Goal: Task Accomplishment & Management: Complete application form

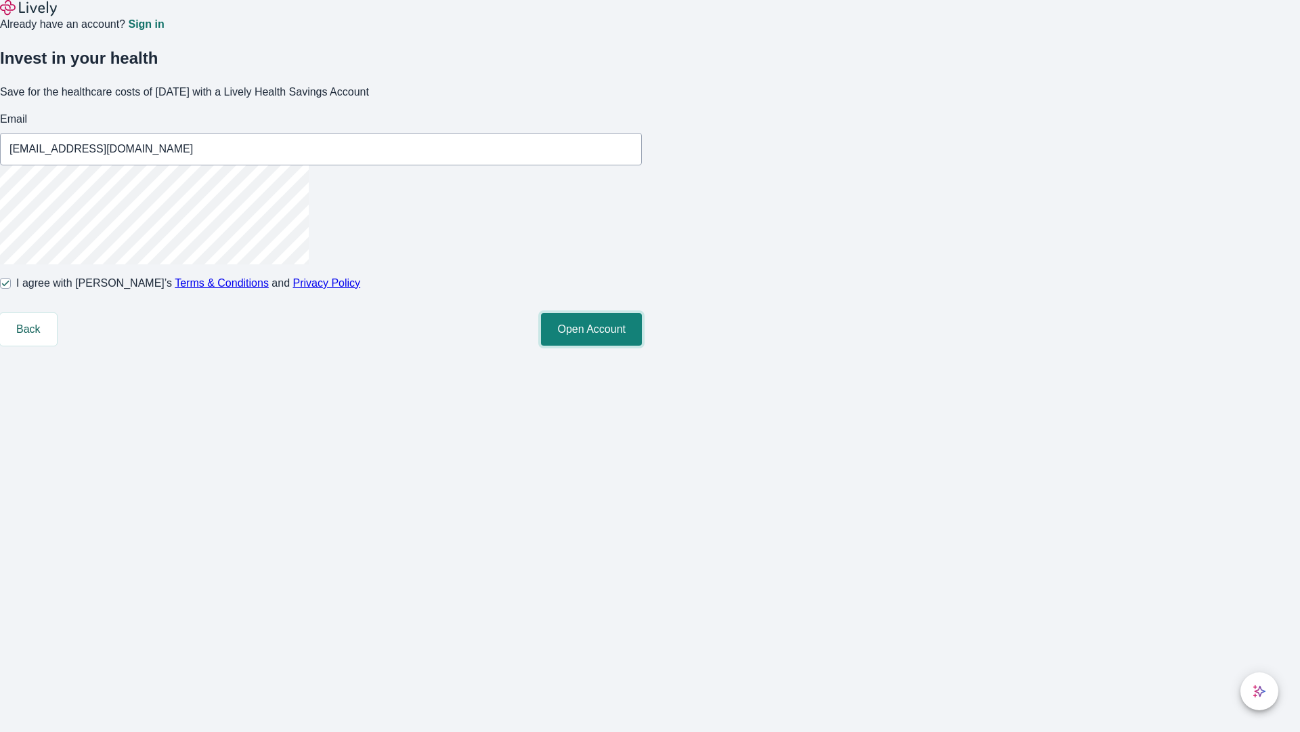
click at [642, 345] on button "Open Account" at bounding box center [591, 329] width 101 height 33
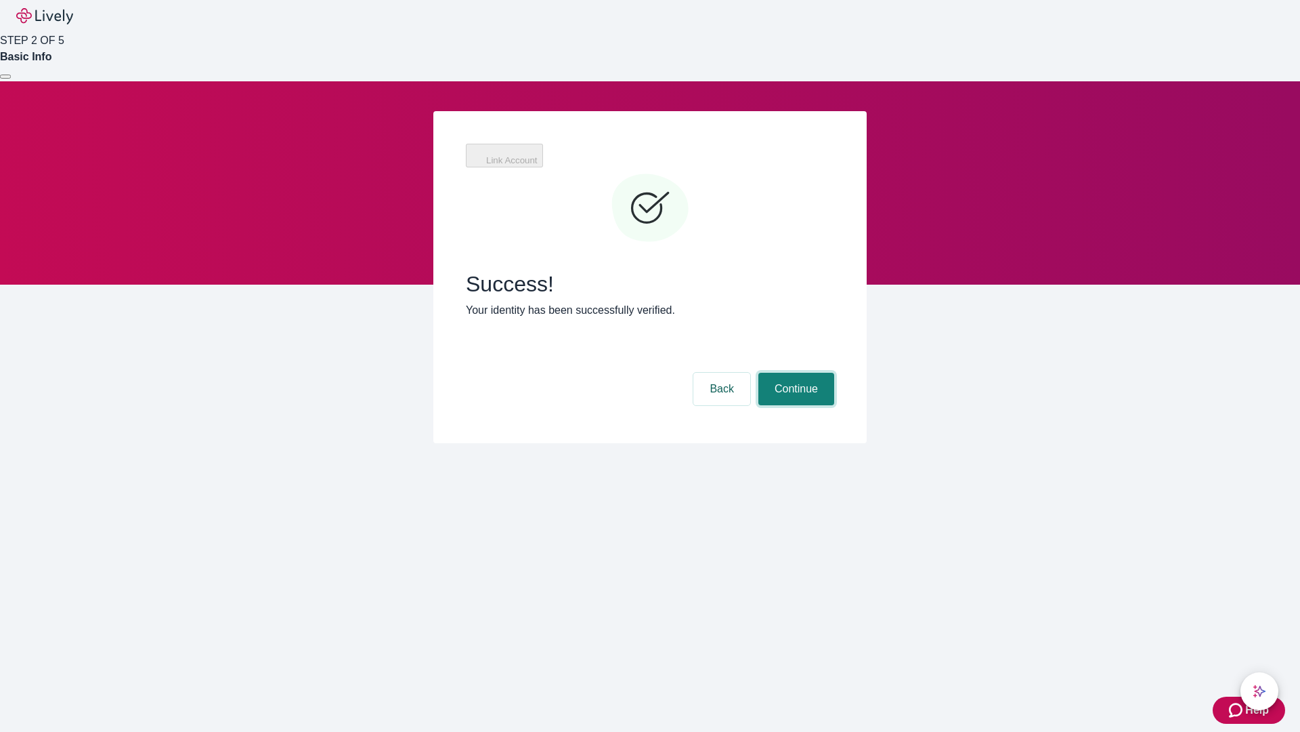
click at [794, 373] on button "Continue" at bounding box center [797, 389] width 76 height 33
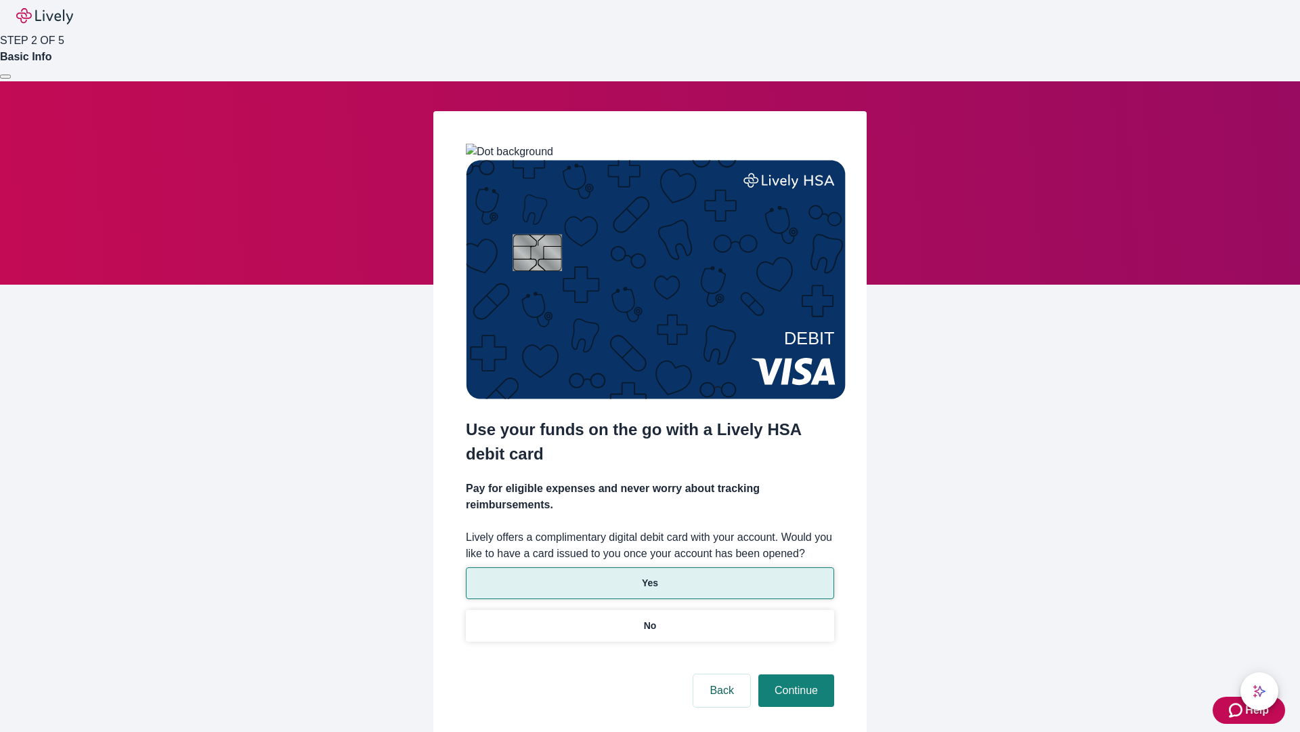
click at [650, 576] on p "Yes" at bounding box center [650, 583] width 16 height 14
click at [794, 674] on button "Continue" at bounding box center [797, 690] width 76 height 33
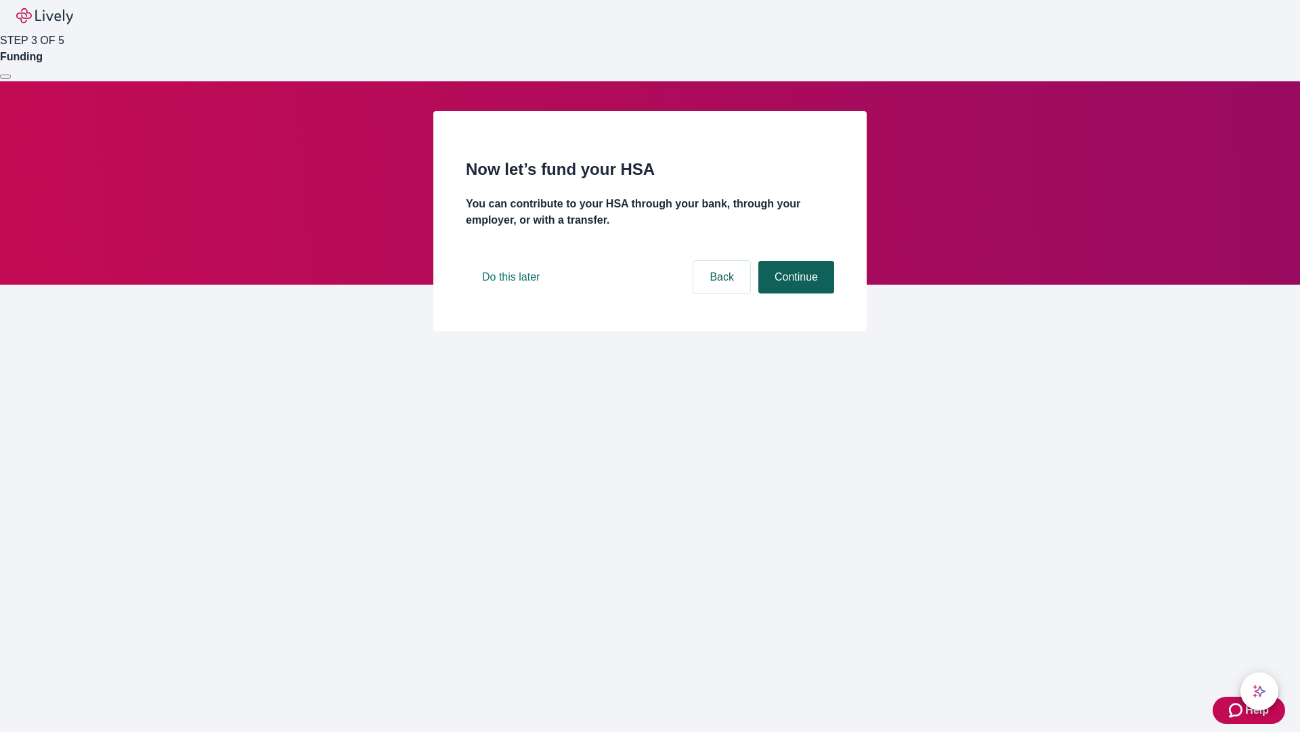
click at [794, 293] on button "Continue" at bounding box center [797, 277] width 76 height 33
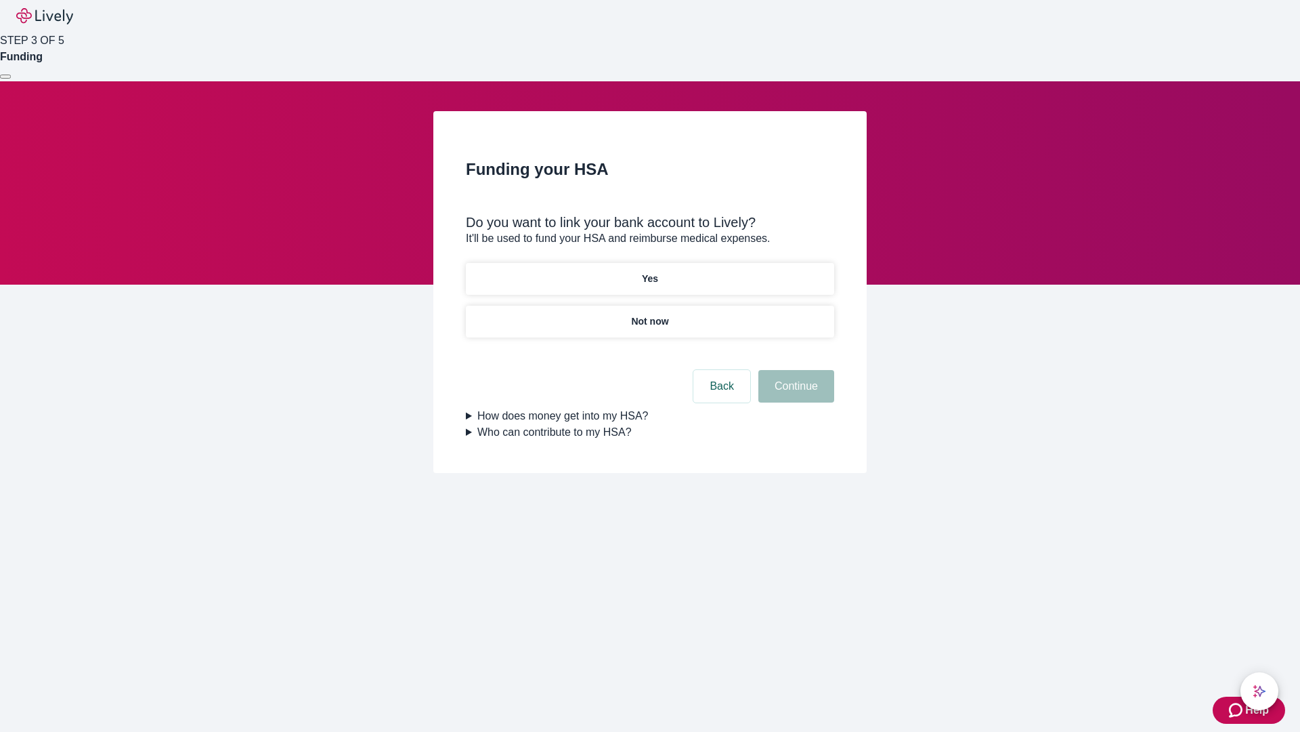
click at [650, 272] on p "Yes" at bounding box center [650, 279] width 16 height 14
click at [794, 370] on button "Continue" at bounding box center [797, 386] width 76 height 33
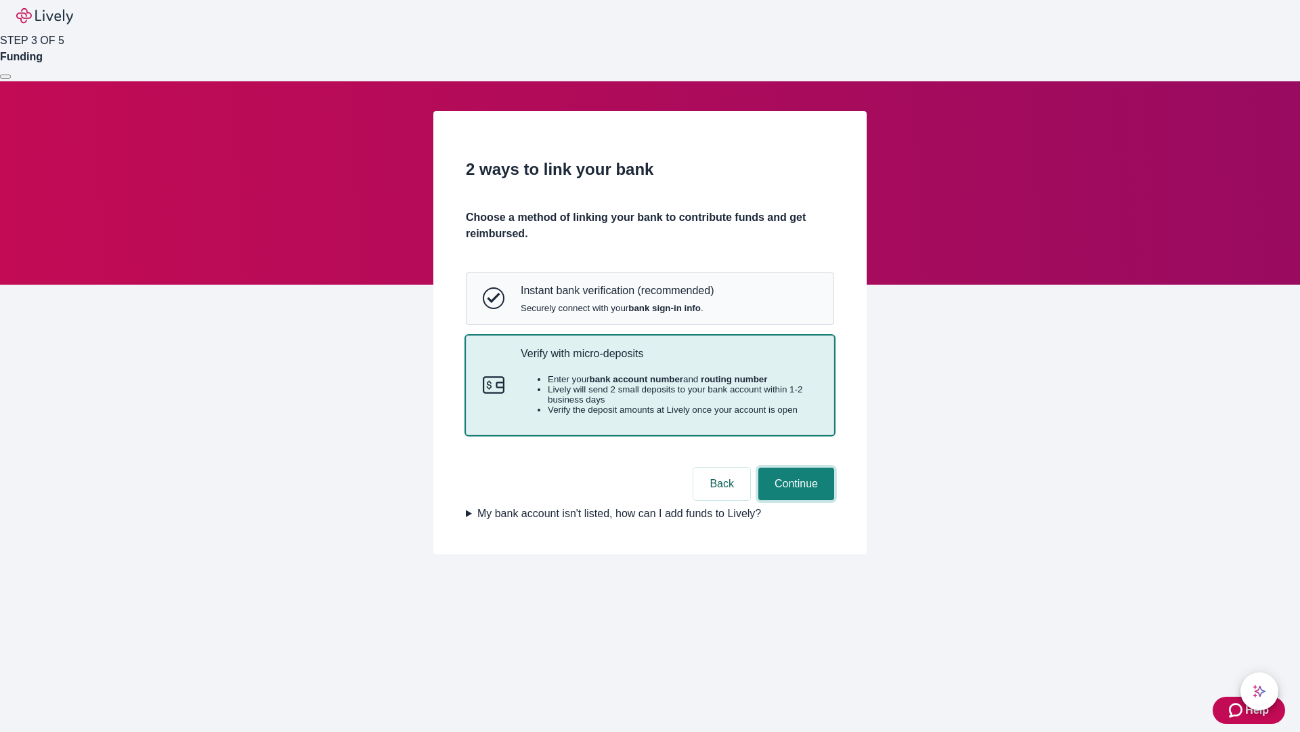
click at [794, 500] on button "Continue" at bounding box center [797, 483] width 76 height 33
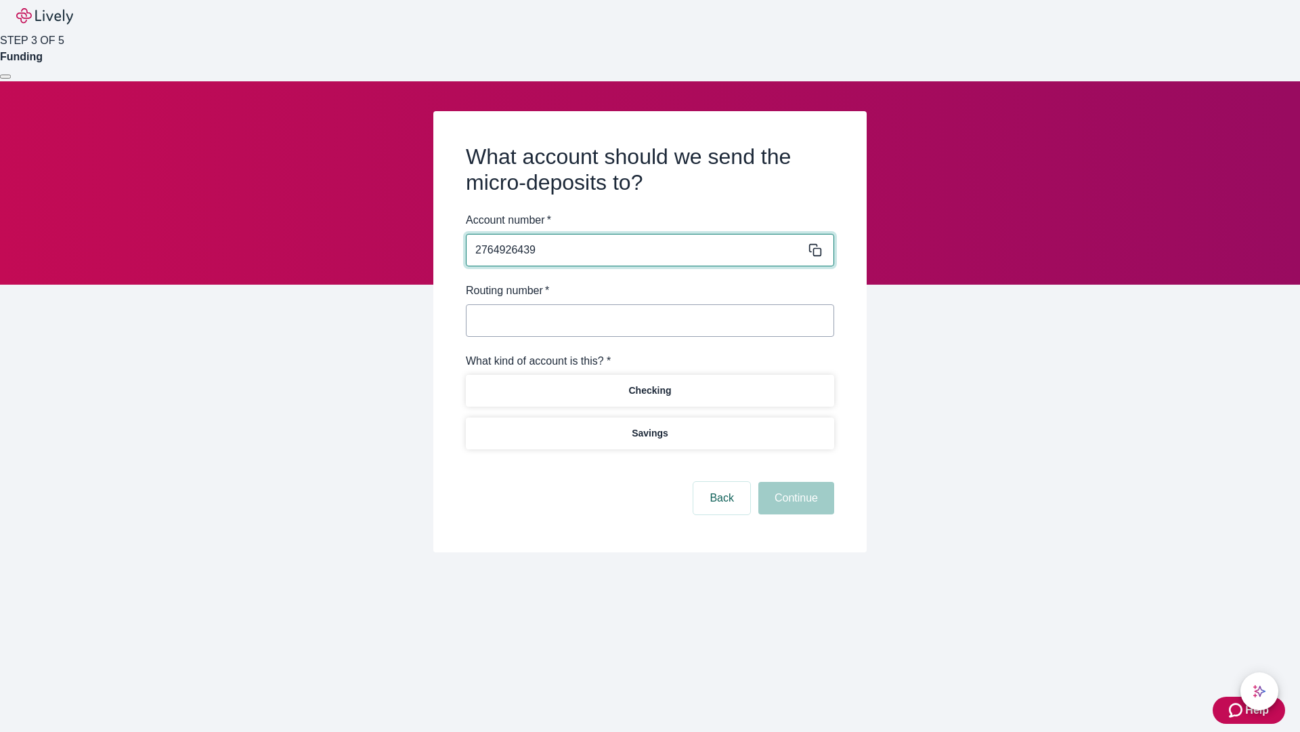
type input "2764926439"
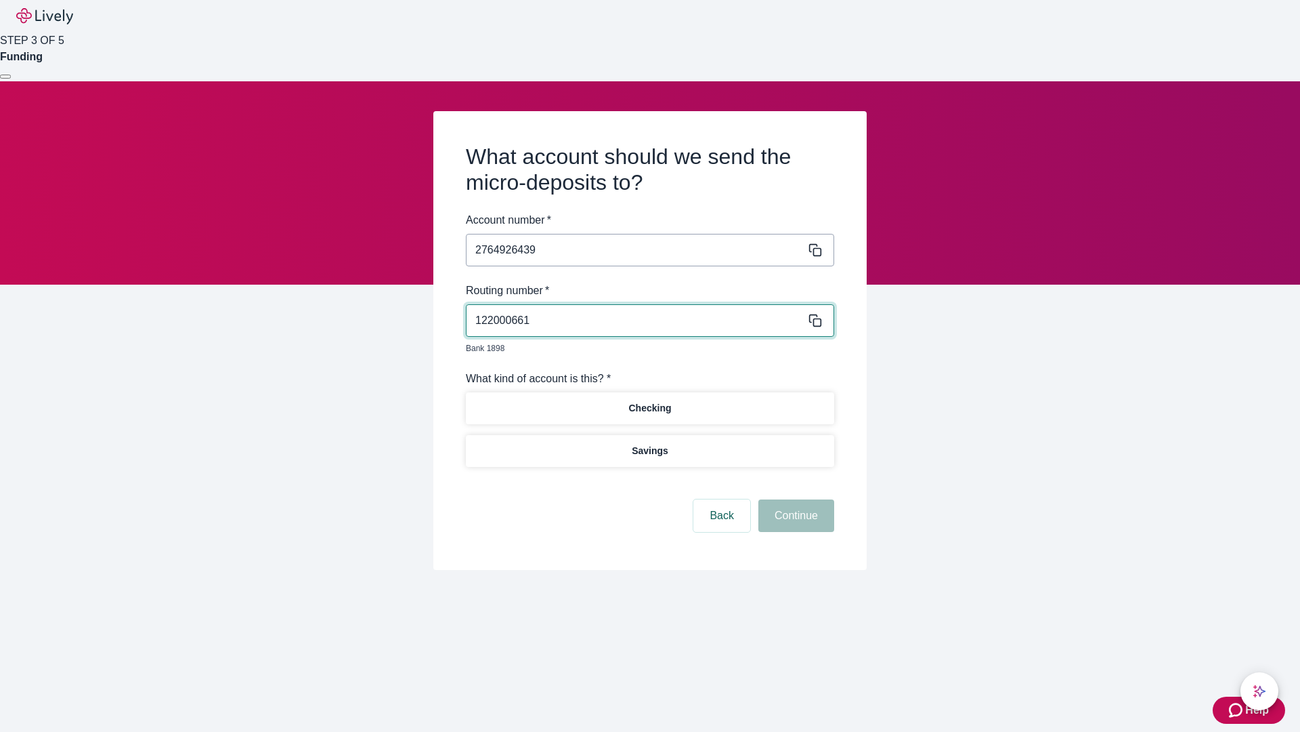
type input "122000661"
click at [650, 401] on p "Checking" at bounding box center [650, 408] width 43 height 14
click at [794, 500] on button "Continue" at bounding box center [797, 515] width 76 height 33
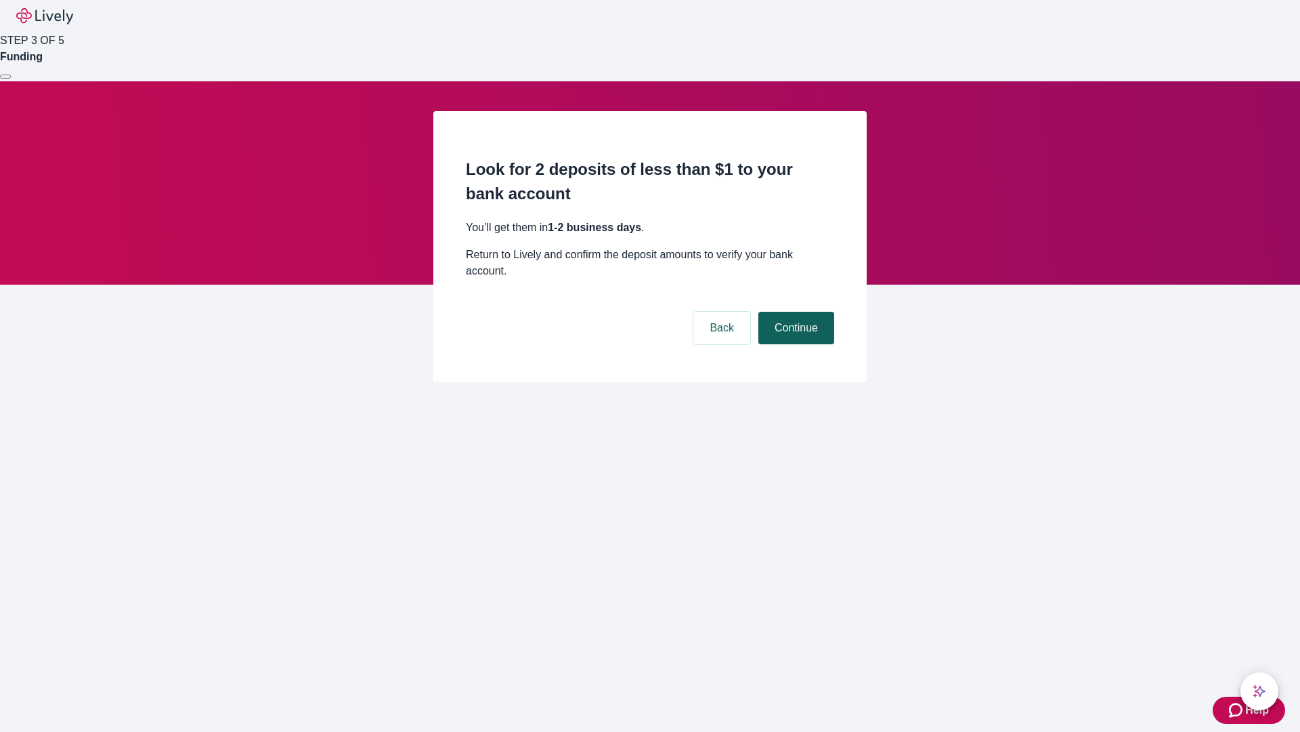
click at [794, 312] on button "Continue" at bounding box center [797, 328] width 76 height 33
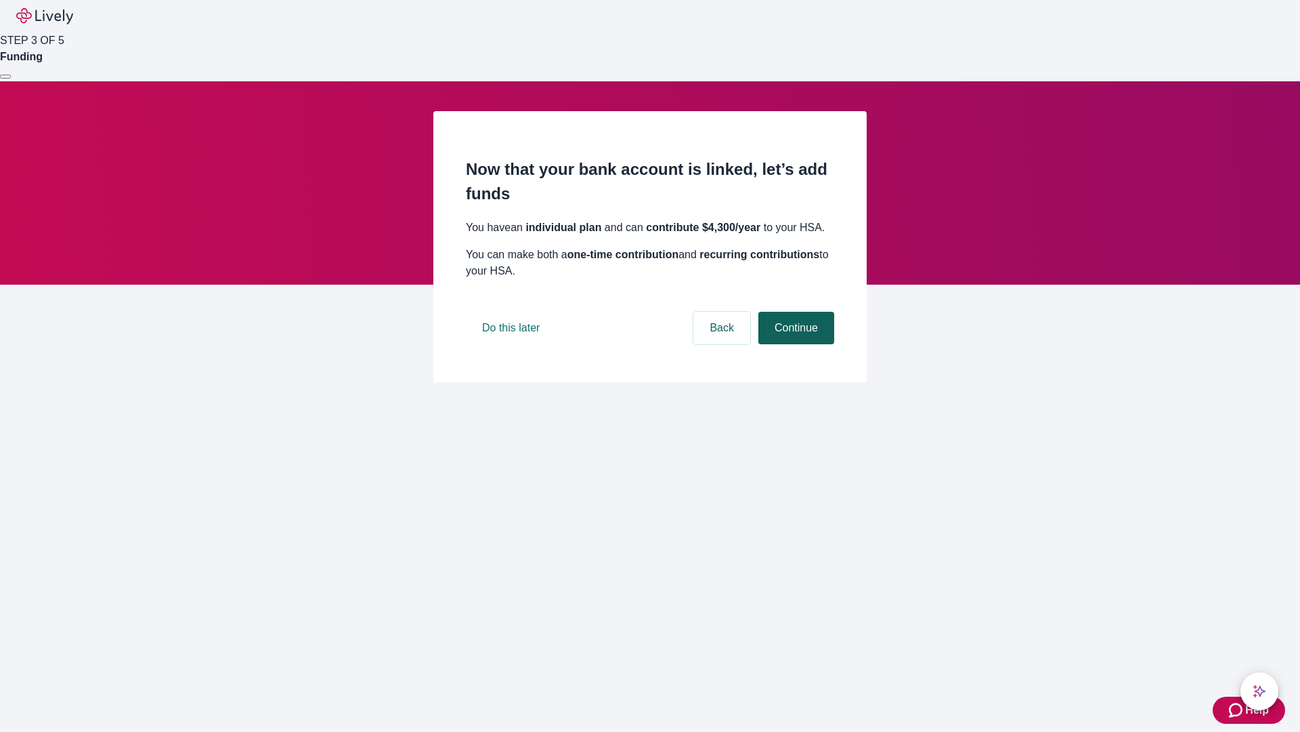
click at [794, 344] on button "Continue" at bounding box center [797, 328] width 76 height 33
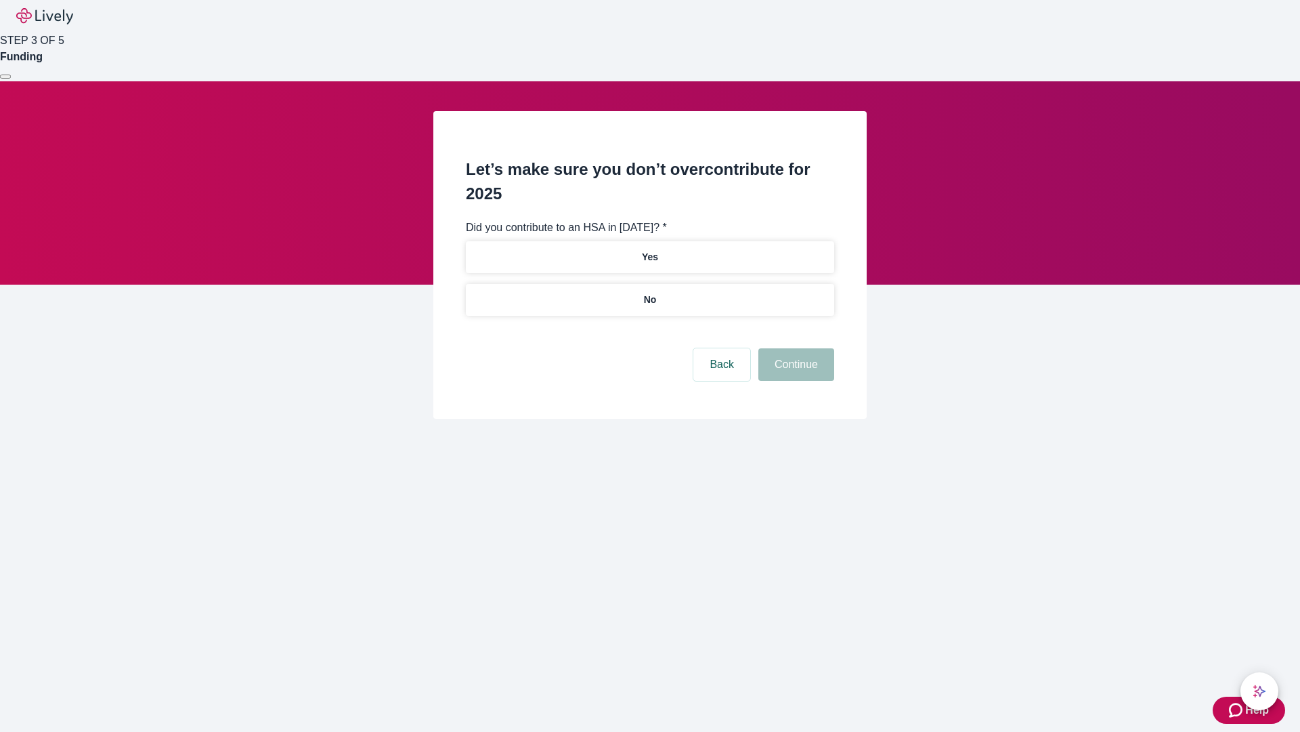
click at [650, 293] on p "No" at bounding box center [650, 300] width 13 height 14
click at [794, 348] on button "Continue" at bounding box center [797, 364] width 76 height 33
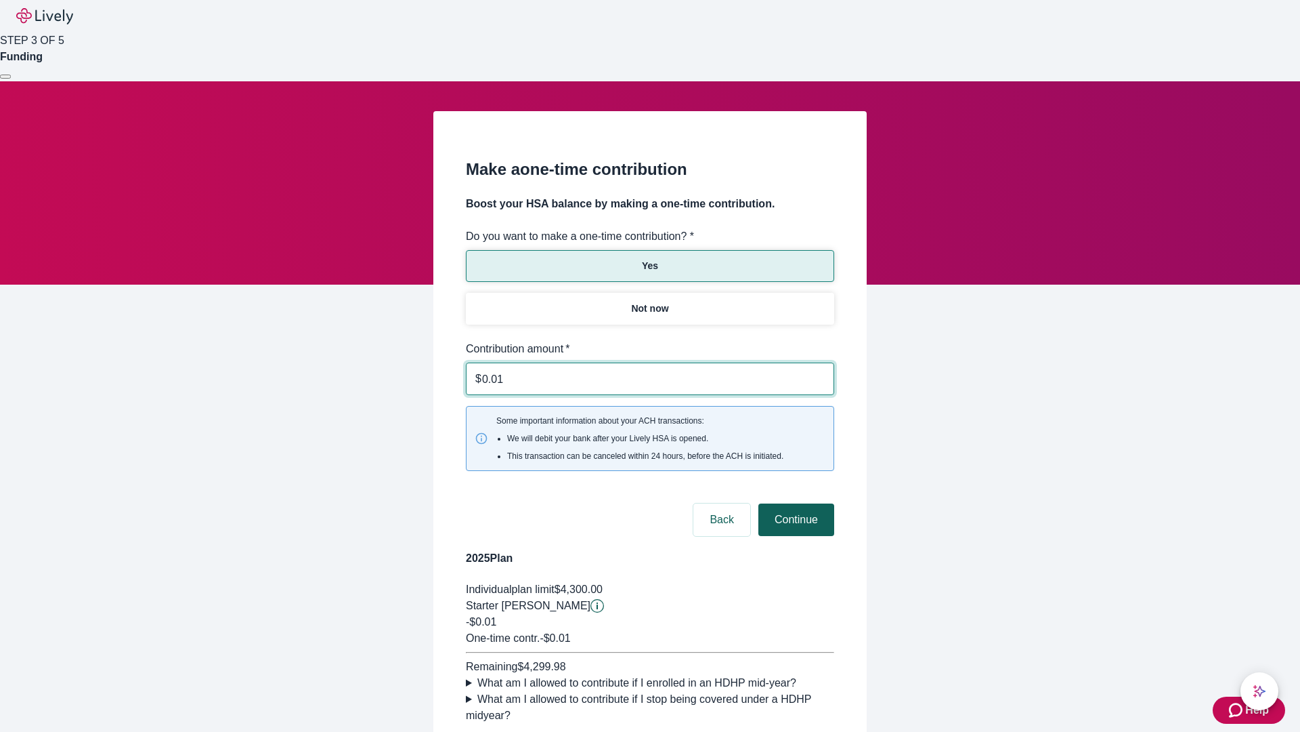
type input "0.01"
click at [794, 503] on button "Continue" at bounding box center [797, 519] width 76 height 33
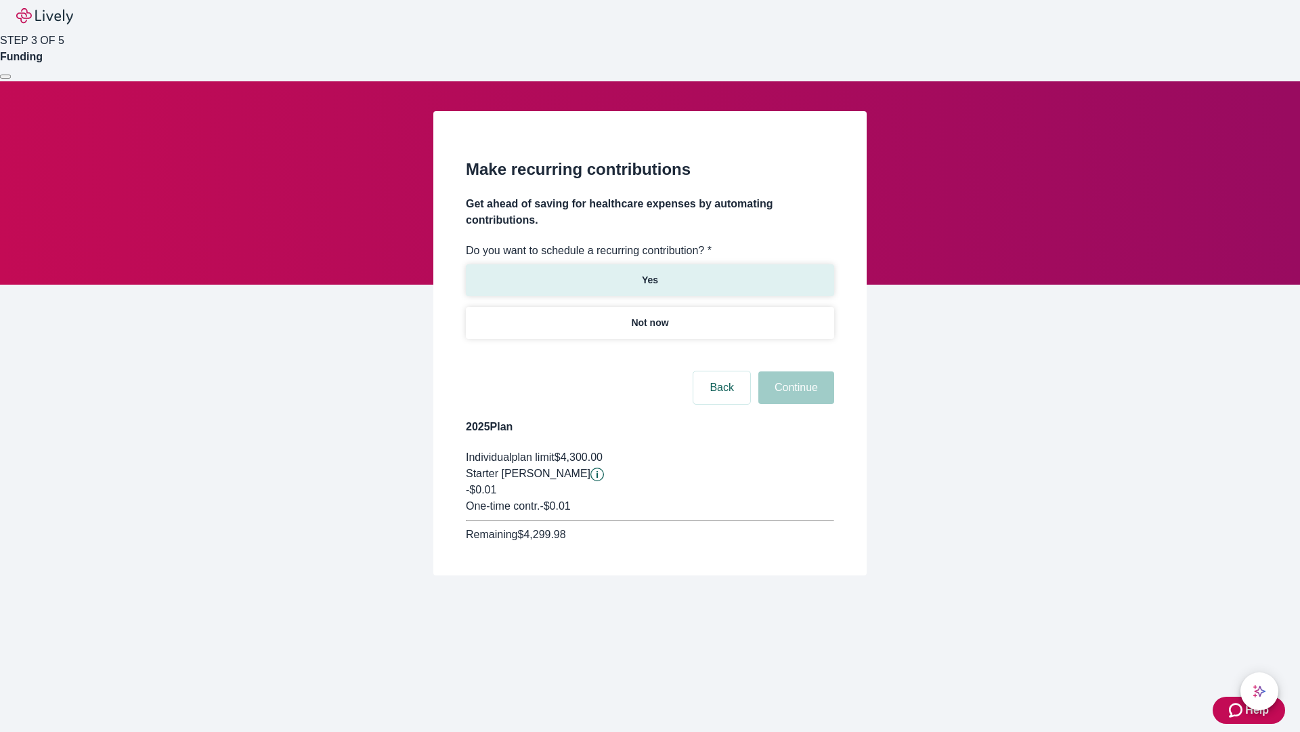
click at [650, 273] on p "Yes" at bounding box center [650, 280] width 16 height 14
click at [650, 355] on body "Help STEP 3 OF 5 Funding Make recurring contributions Get ahead of saving for h…" at bounding box center [650, 320] width 1300 height 640
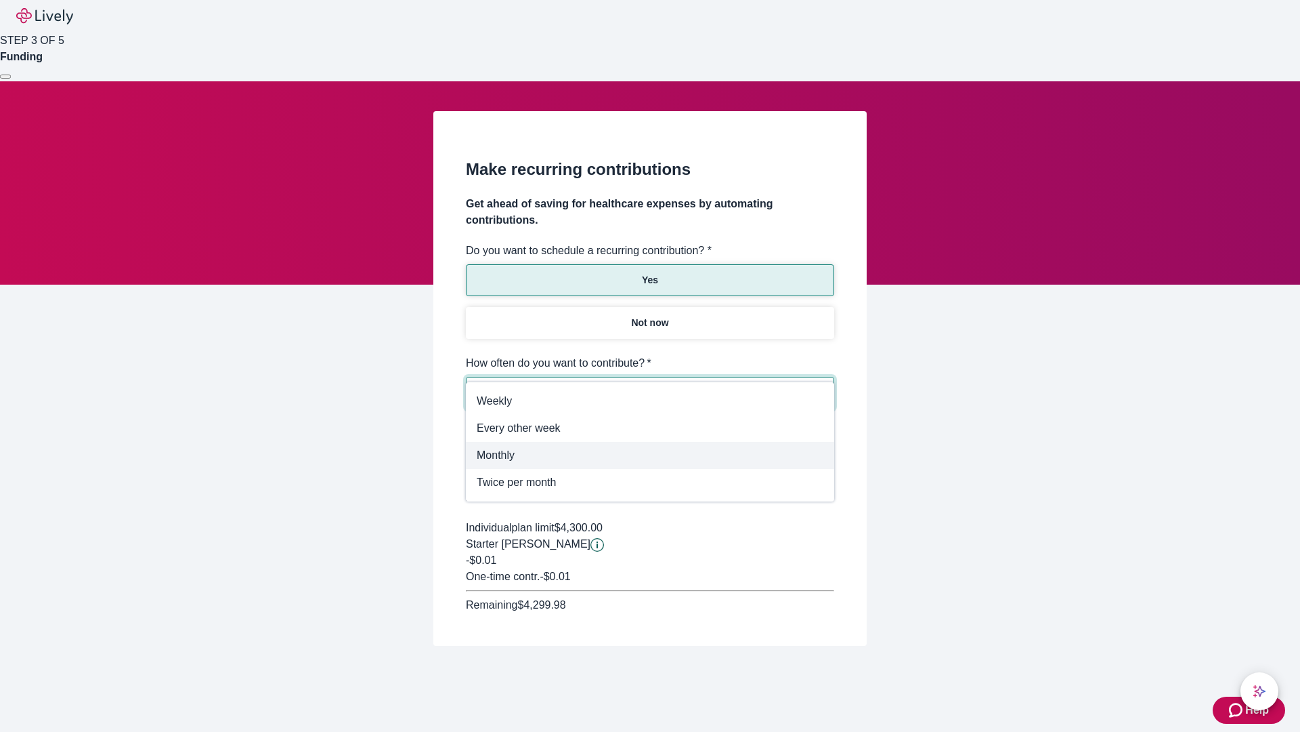
click at [650, 455] on span "Monthly" at bounding box center [650, 455] width 347 height 16
type input "Monthly"
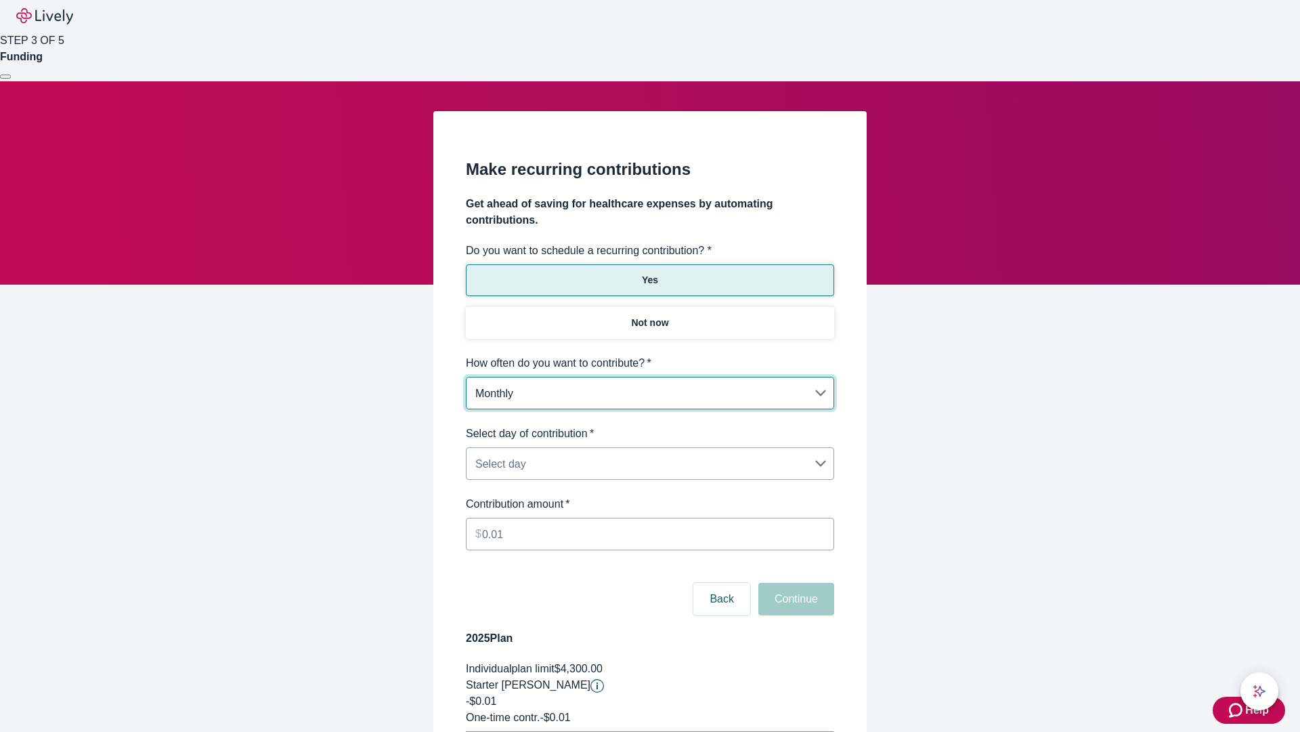
click at [650, 425] on body "Help STEP 3 OF 5 Funding Make recurring contributions Get ahead of saving for h…" at bounding box center [650, 425] width 1300 height 851
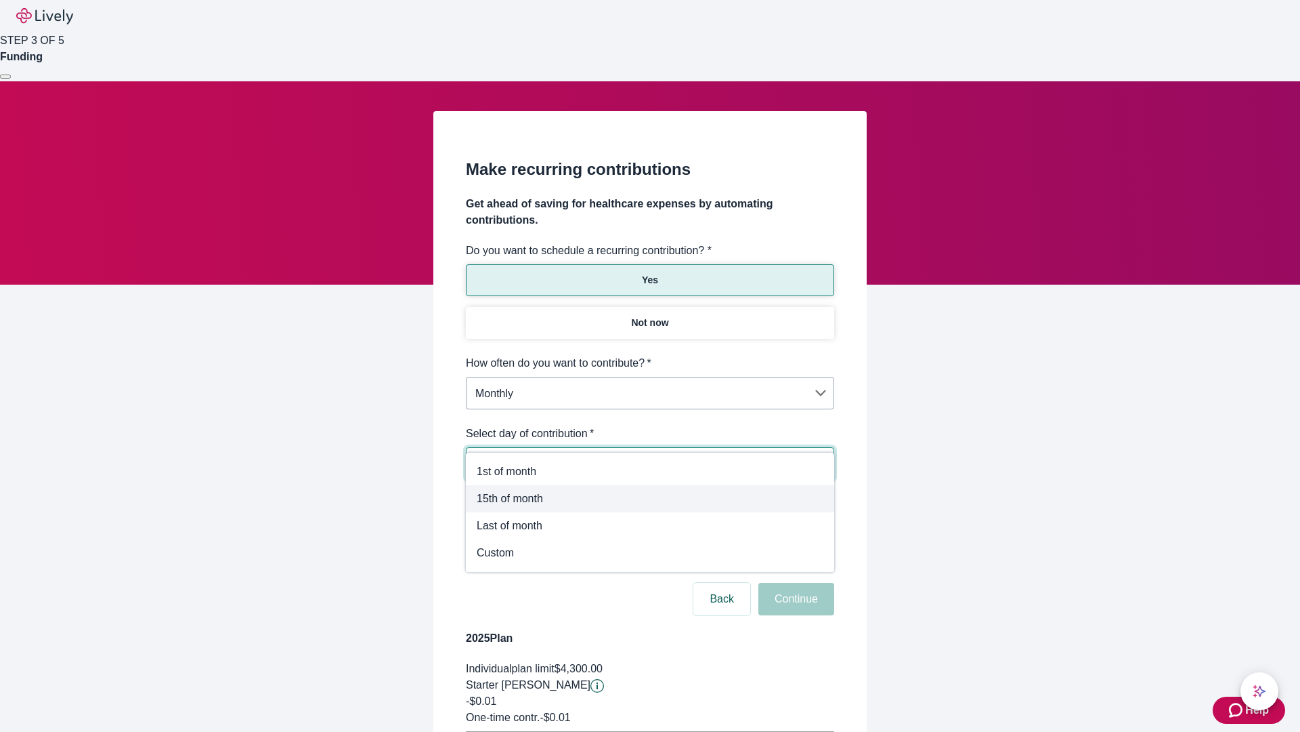
click at [650, 499] on span "15th of month" at bounding box center [650, 498] width 347 height 16
type input "Monthly15th"
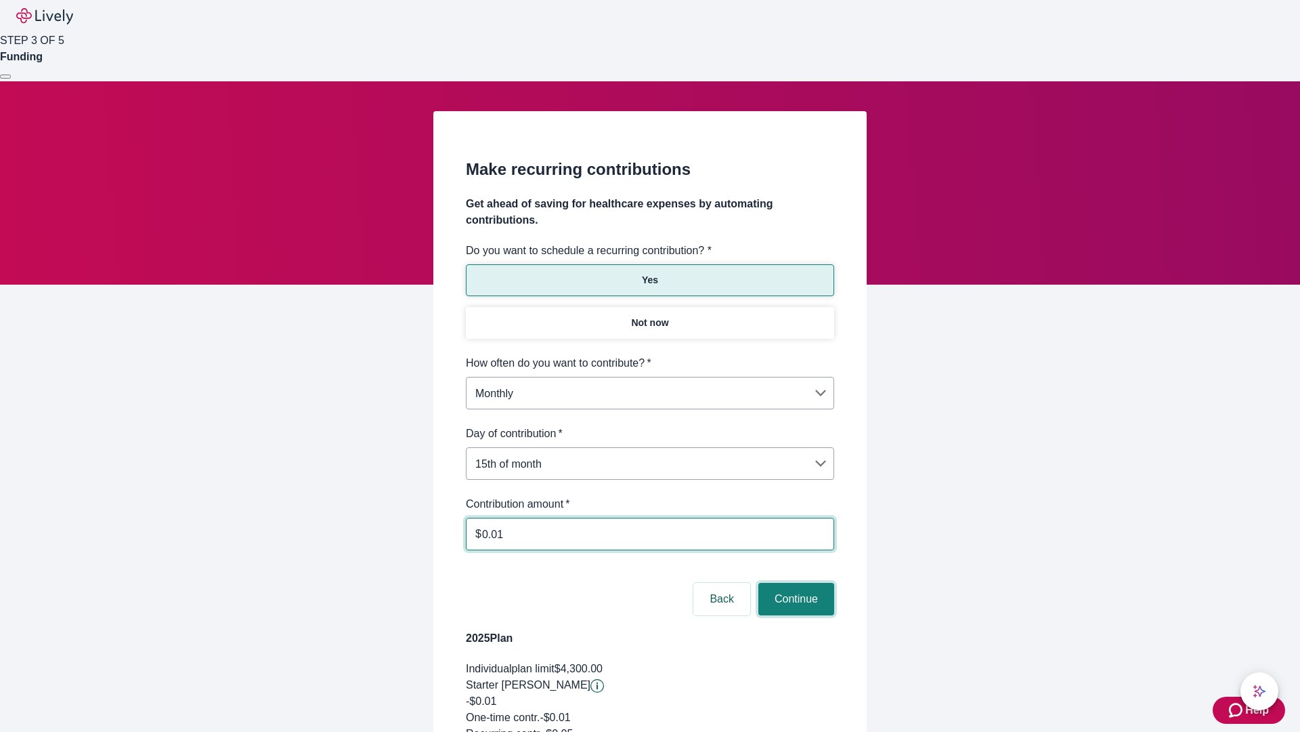
click at [794, 582] on button "Continue" at bounding box center [797, 598] width 76 height 33
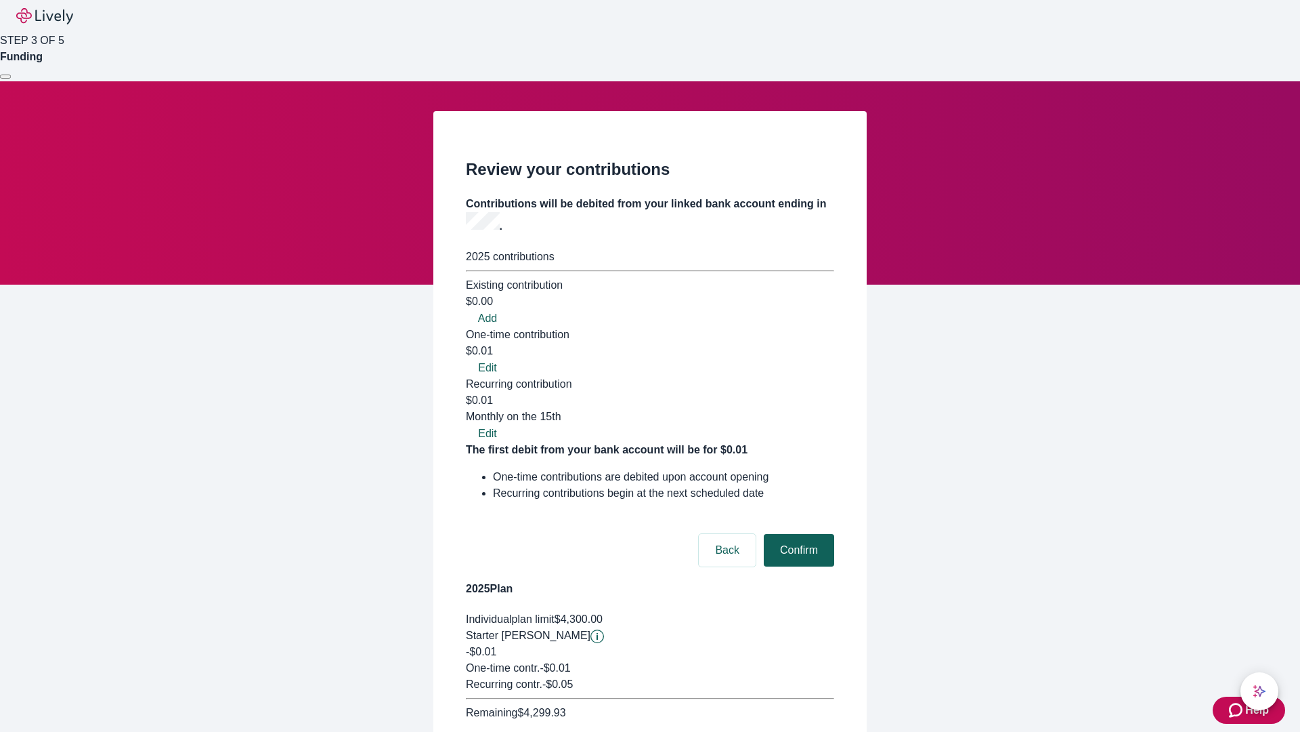
click at [797, 534] on button "Confirm" at bounding box center [799, 550] width 70 height 33
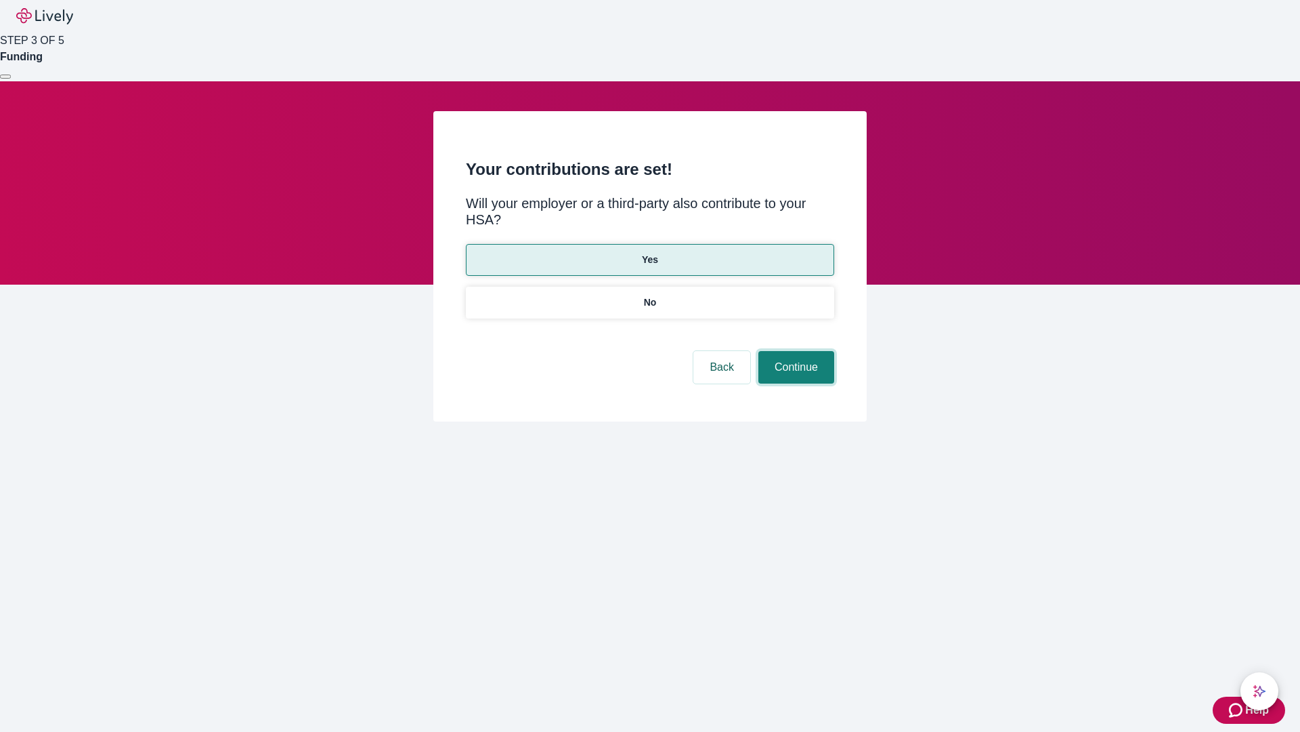
click at [794, 351] on button "Continue" at bounding box center [797, 367] width 76 height 33
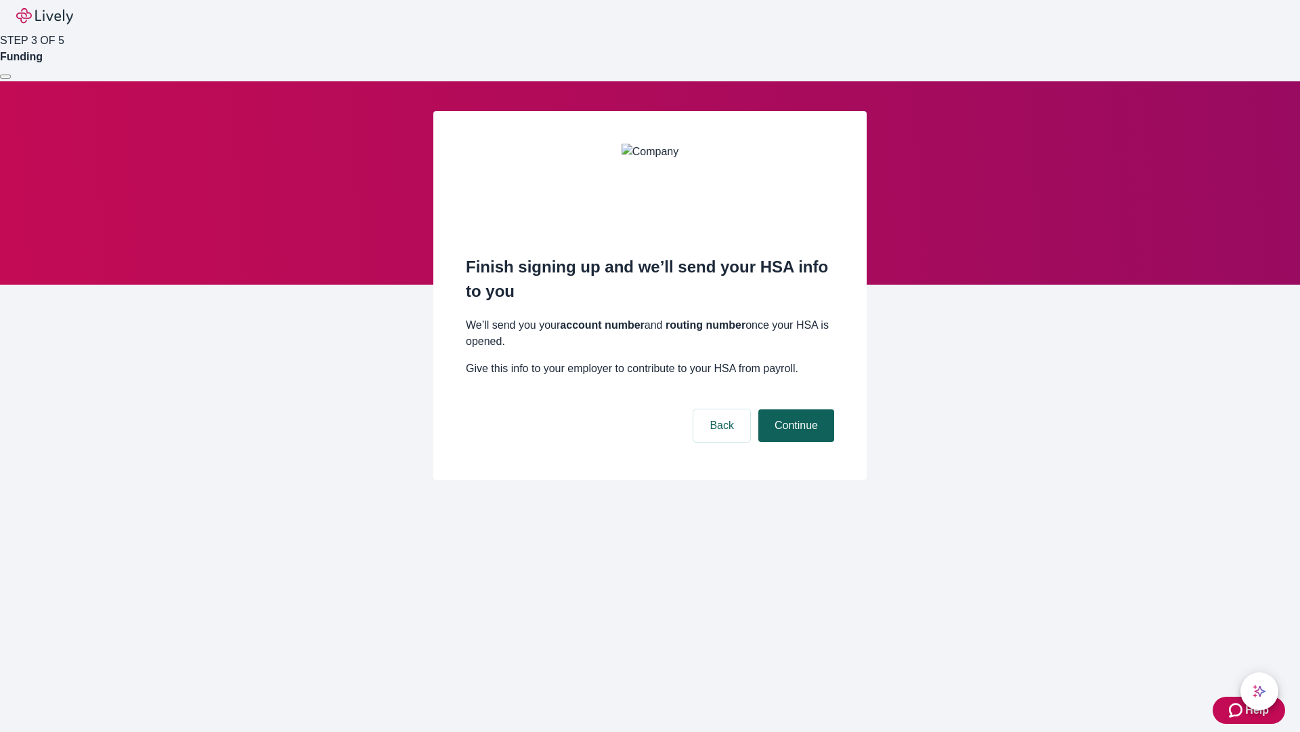
click at [794, 409] on button "Continue" at bounding box center [797, 425] width 76 height 33
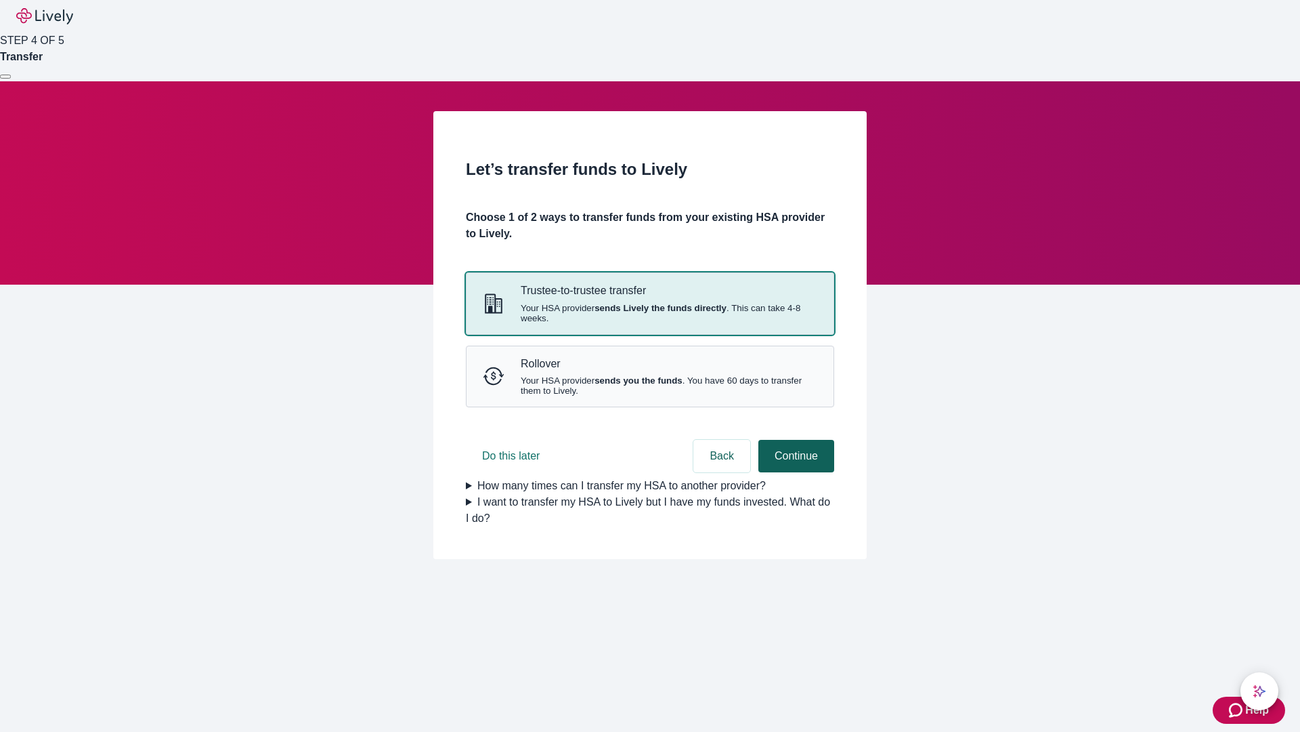
click at [650, 313] on strong "sends Lively the funds directly" at bounding box center [661, 308] width 132 height 10
click at [794, 472] on button "Continue" at bounding box center [797, 456] width 76 height 33
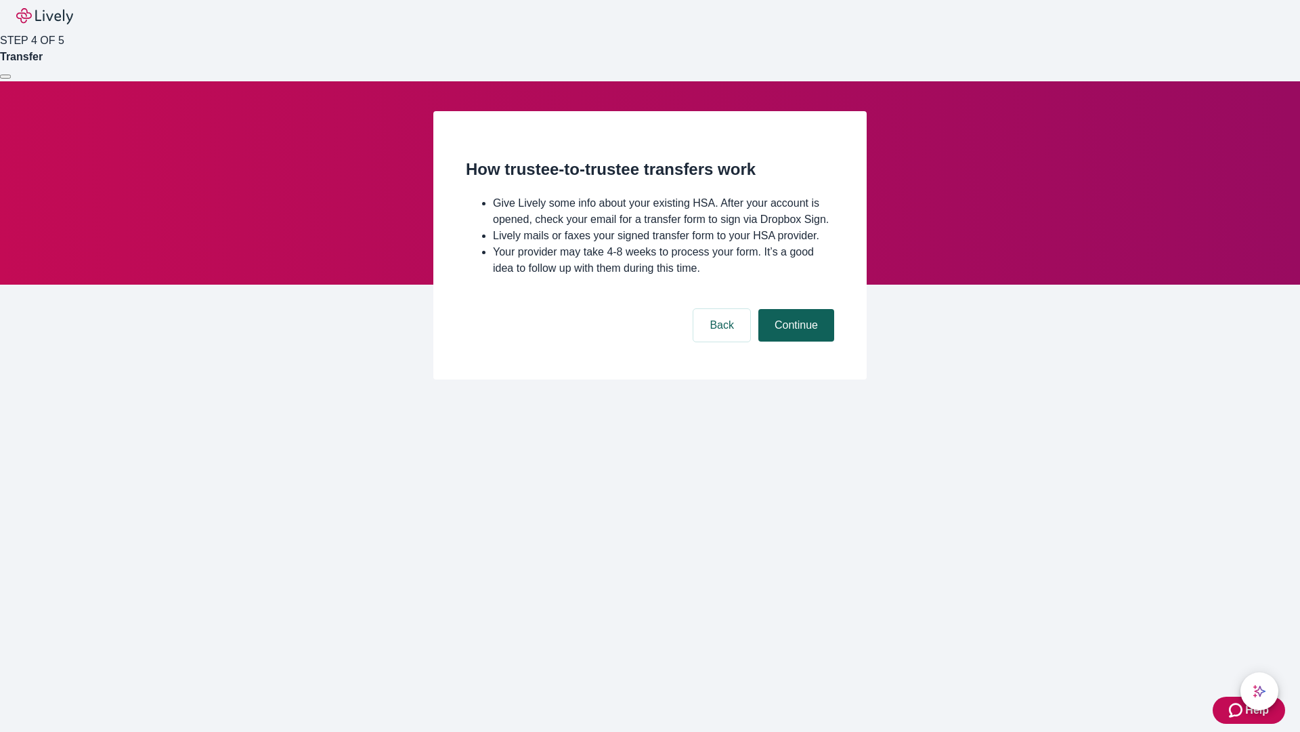
click at [794, 341] on button "Continue" at bounding box center [797, 325] width 76 height 33
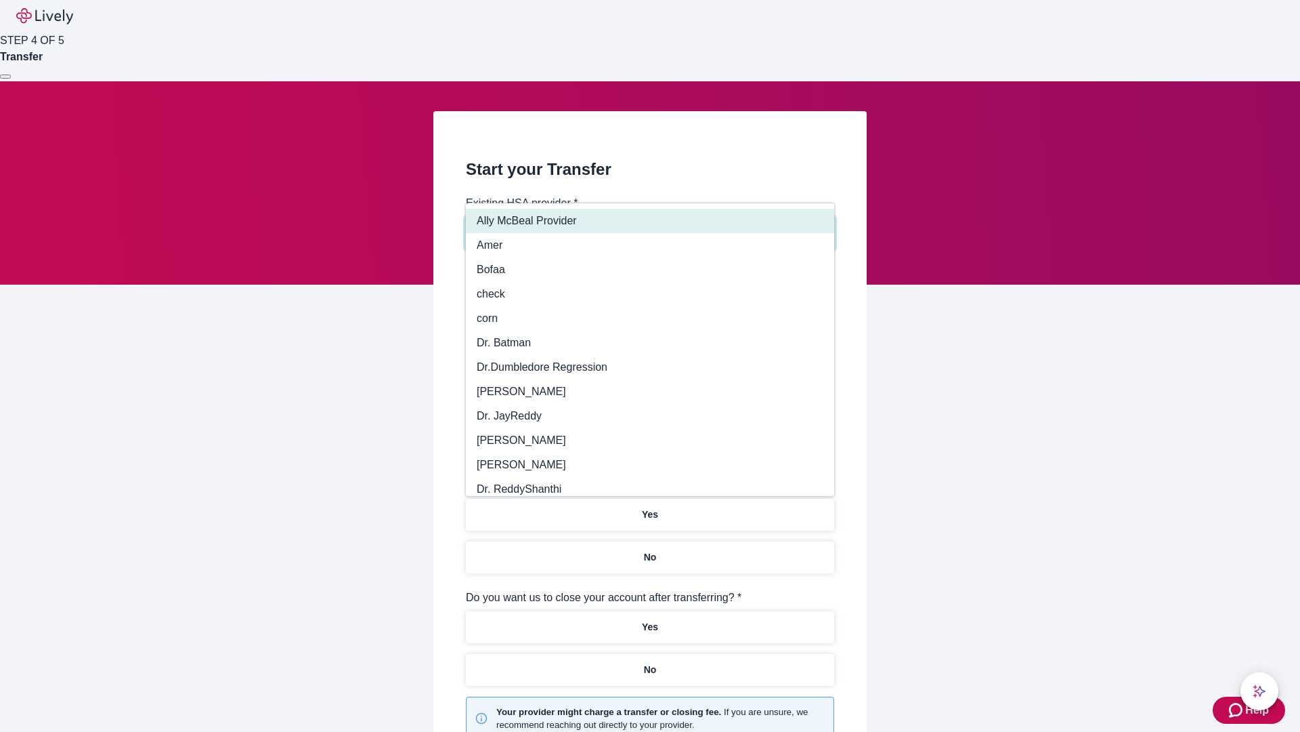
type input "Other"
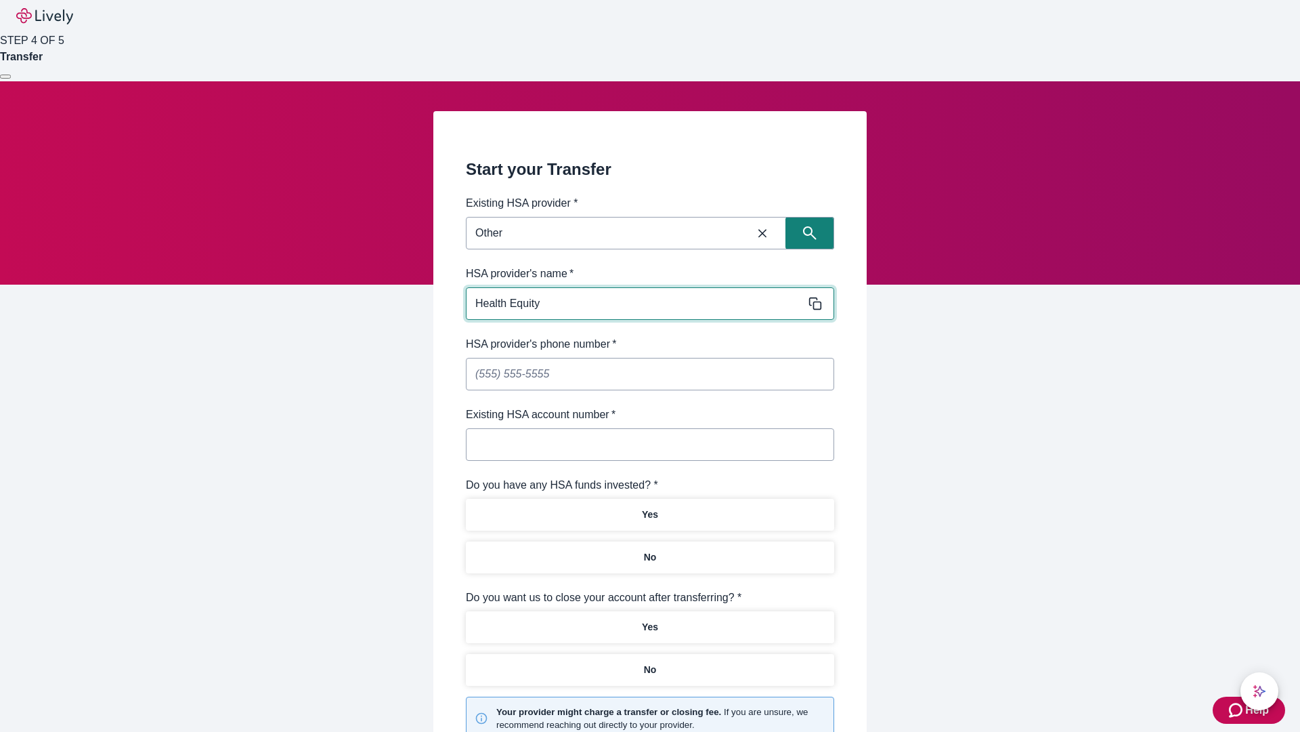
type input "Health Equity"
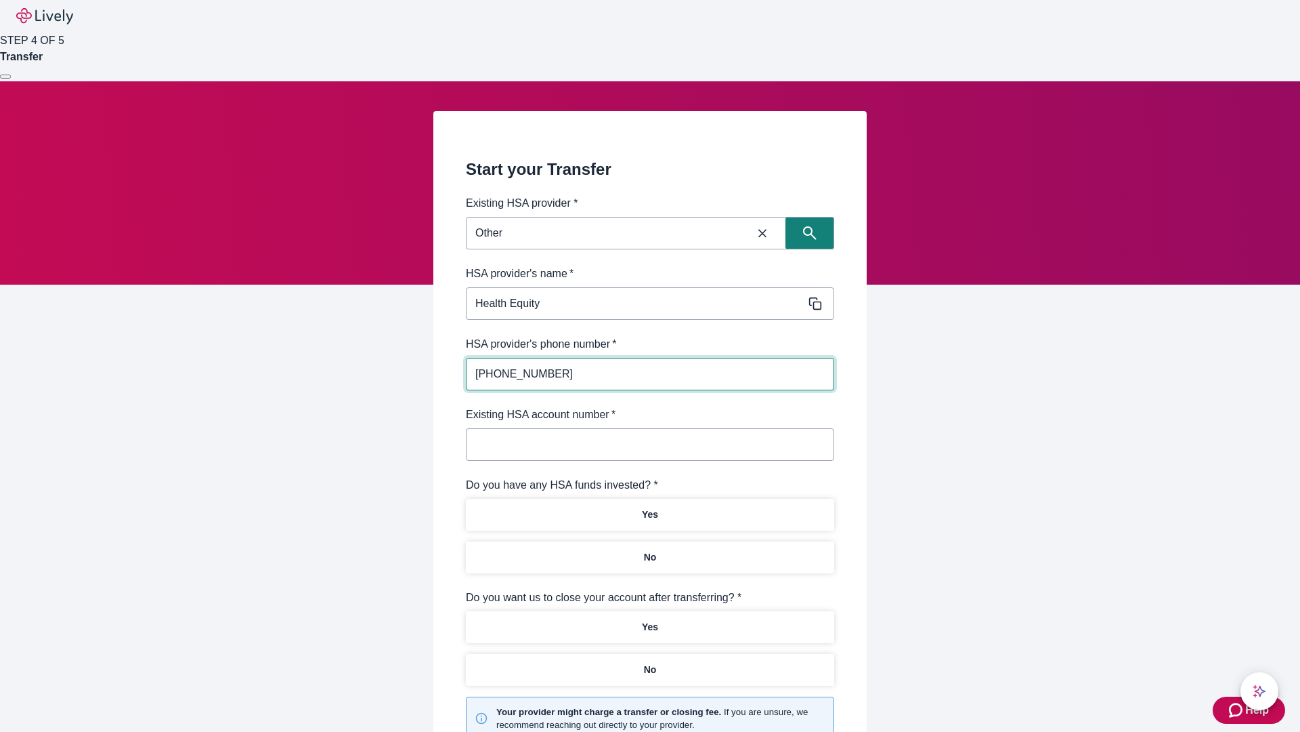
type input "(434) 343-4344"
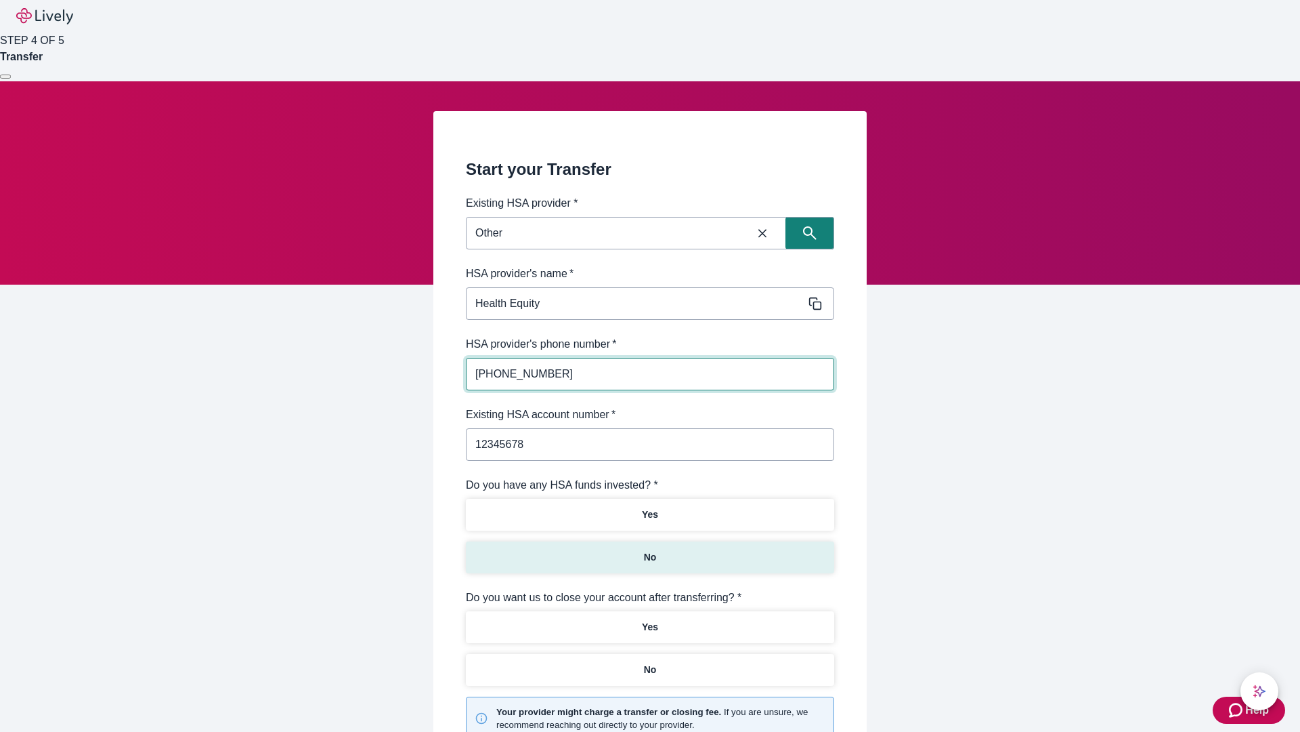
type input "12345678"
click at [650, 550] on p "No" at bounding box center [650, 557] width 13 height 14
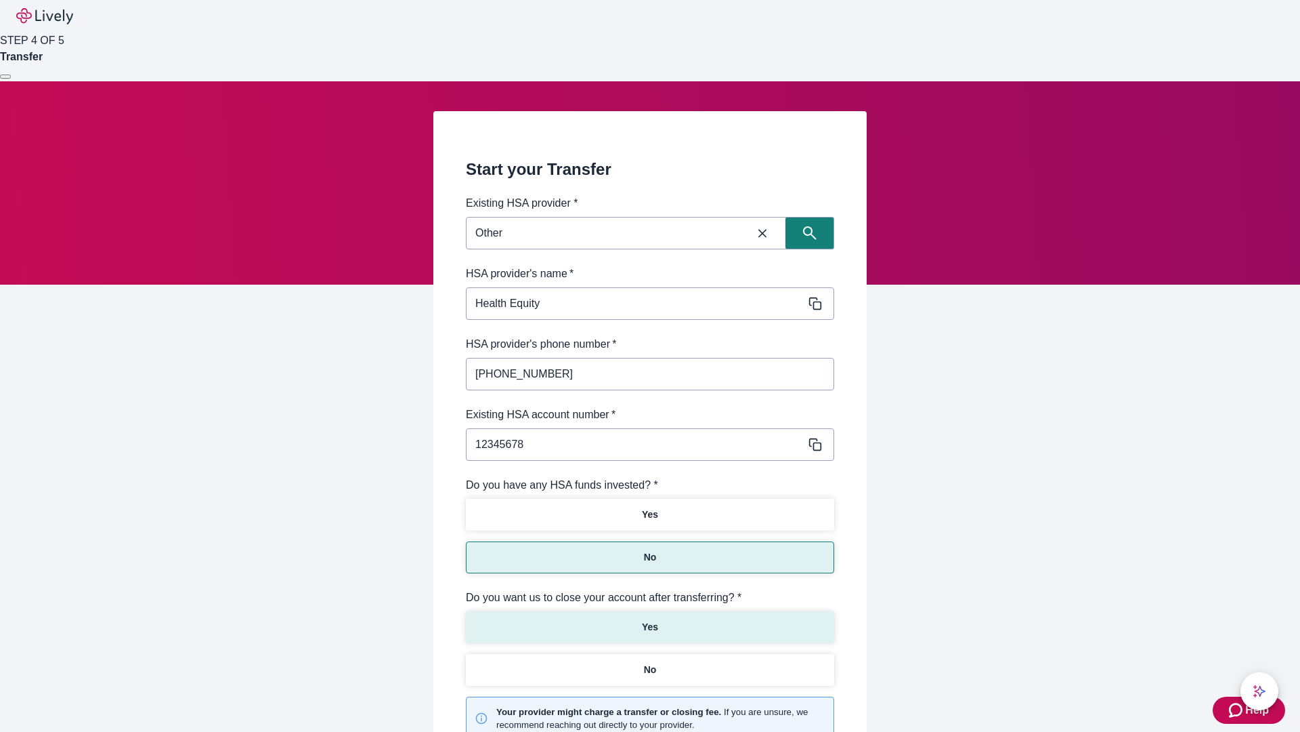
click at [650, 620] on p "Yes" at bounding box center [650, 627] width 16 height 14
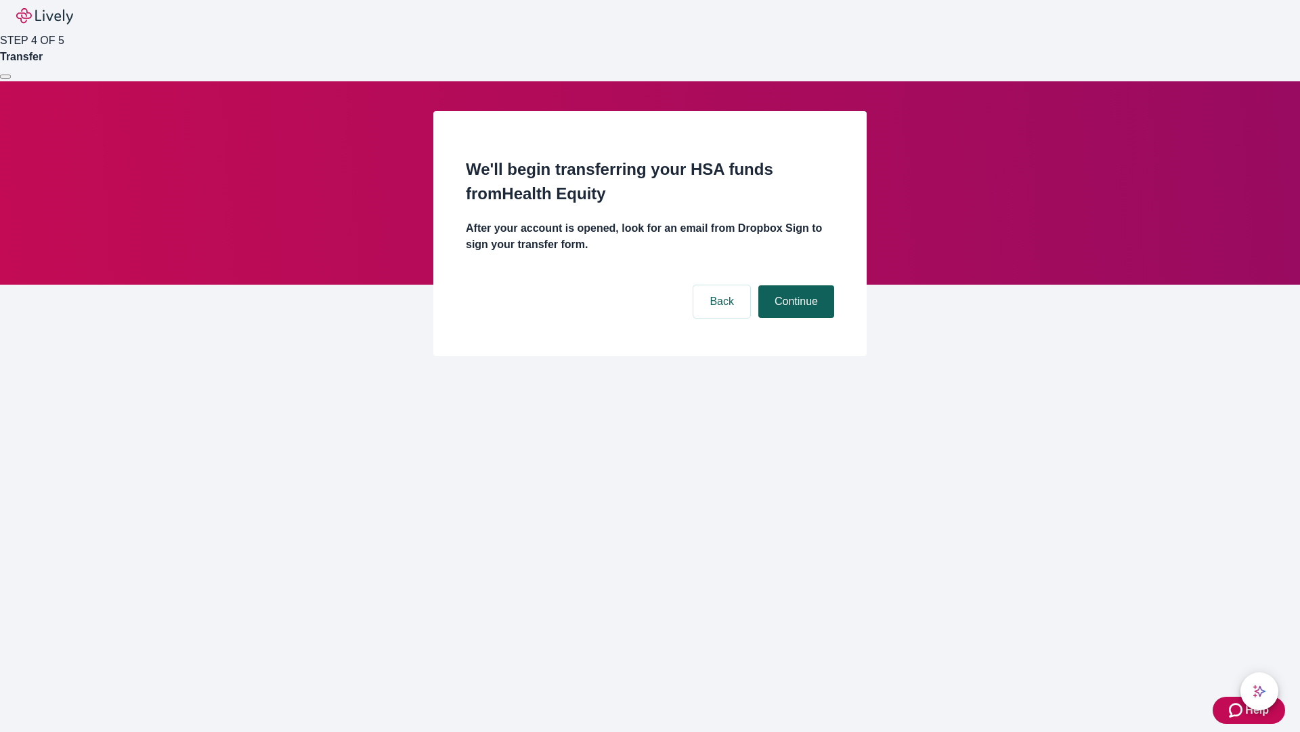
click at [794, 285] on button "Continue" at bounding box center [797, 301] width 76 height 33
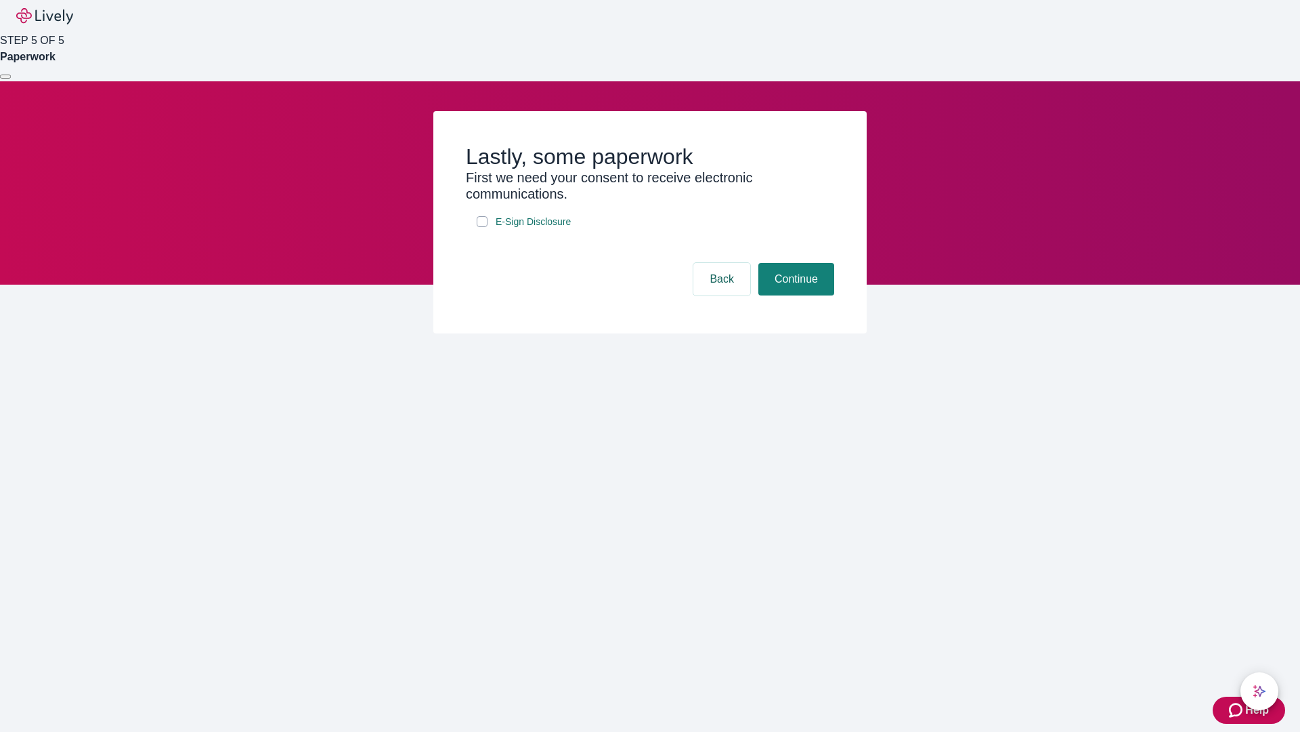
click at [482, 227] on input "E-Sign Disclosure" at bounding box center [482, 221] width 11 height 11
checkbox input "true"
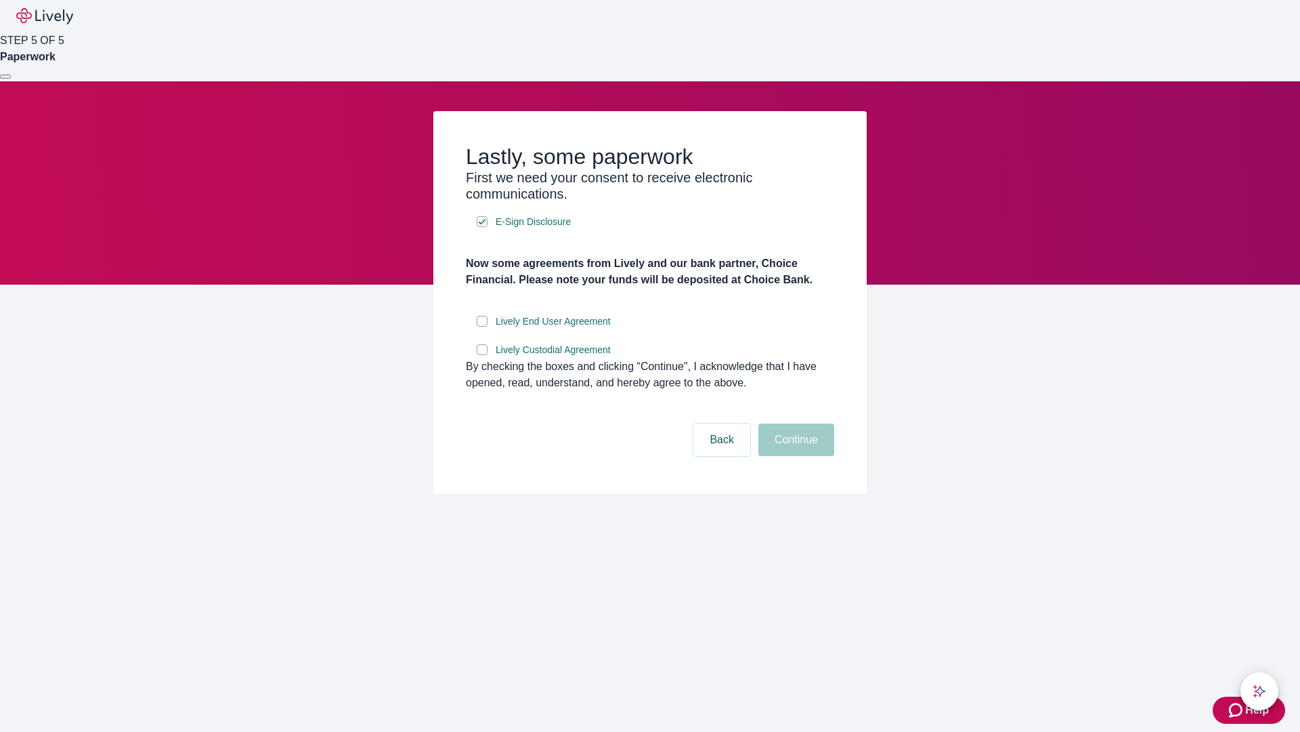
click at [482, 326] on input "Lively End User Agreement" at bounding box center [482, 321] width 11 height 11
checkbox input "true"
click at [482, 355] on input "Lively Custodial Agreement" at bounding box center [482, 349] width 11 height 11
checkbox input "true"
click at [794, 456] on button "Continue" at bounding box center [797, 439] width 76 height 33
